Goal: Navigation & Orientation: Find specific page/section

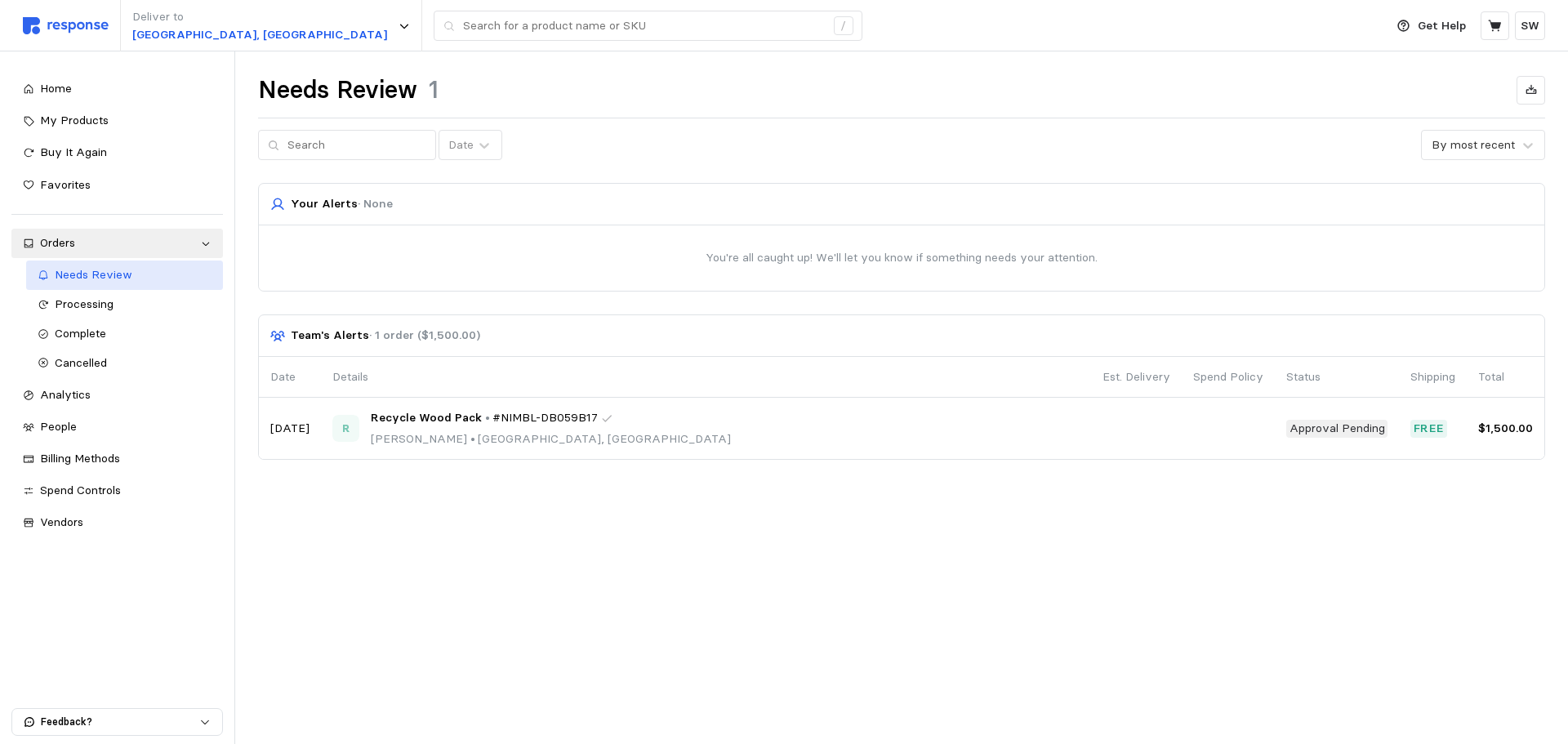
click at [112, 273] on span "Needs Review" at bounding box center [93, 274] width 78 height 15
click at [118, 291] on link "Processing" at bounding box center [124, 305] width 198 height 29
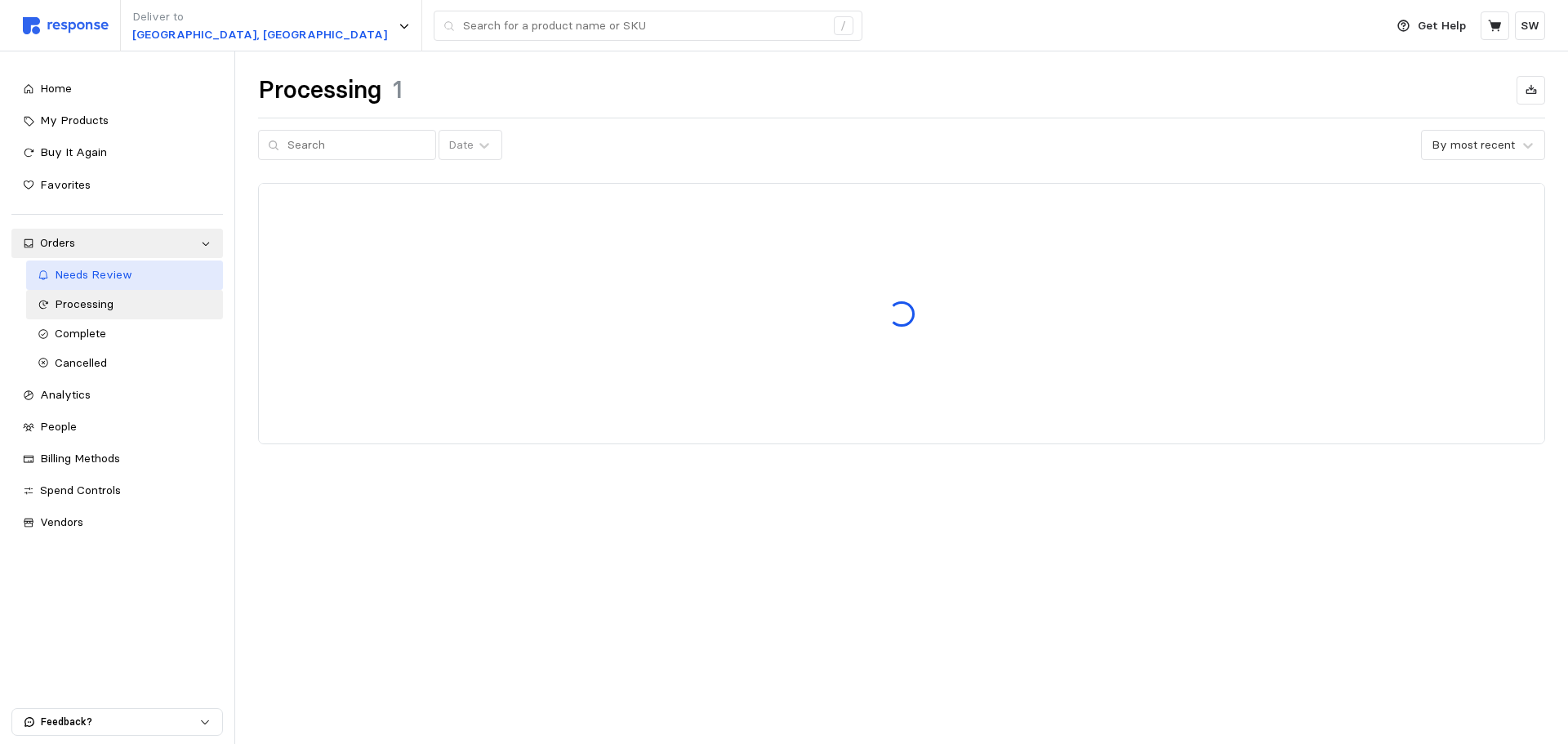
click at [119, 274] on span "Needs Review" at bounding box center [93, 274] width 78 height 15
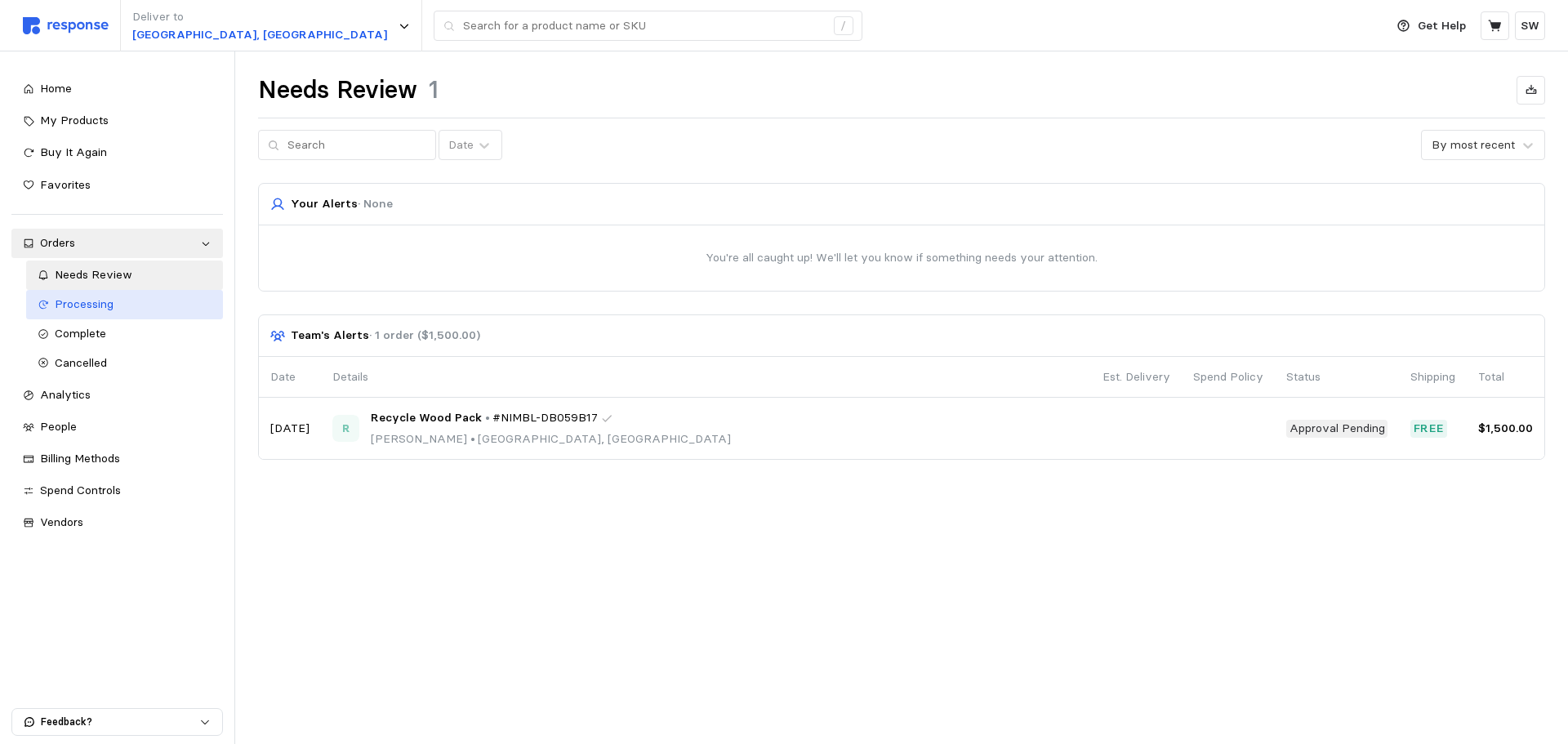
click at [110, 312] on div "Processing" at bounding box center [133, 305] width 158 height 18
